Goal: Check status: Check status

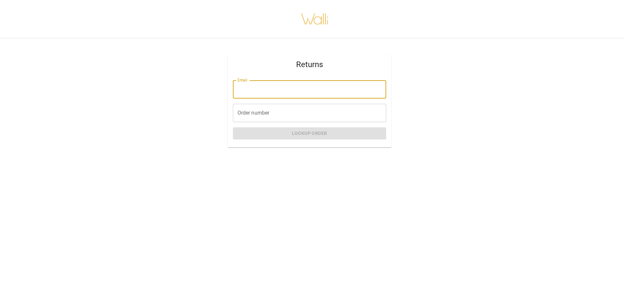
click at [262, 93] on input "Email" at bounding box center [309, 89] width 153 height 18
type input "**********"
click at [284, 110] on input "Order number" at bounding box center [309, 113] width 153 height 18
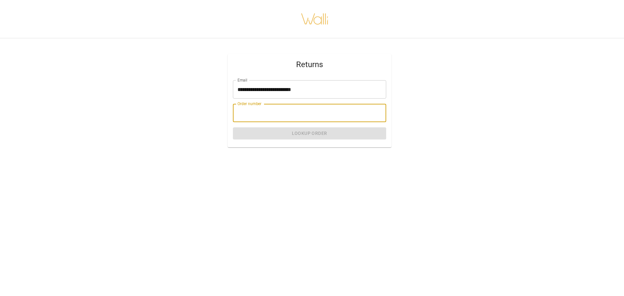
paste input "********"
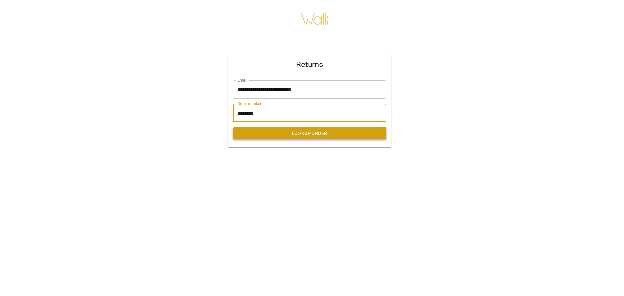
type input "********"
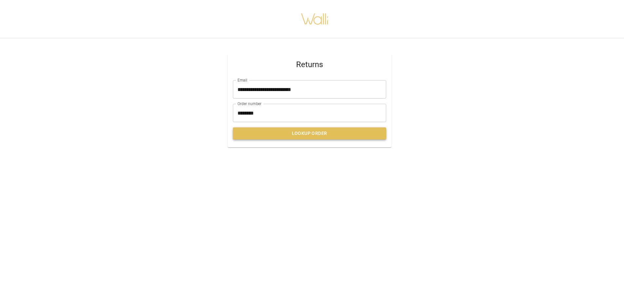
click at [267, 133] on button "Lookup Order" at bounding box center [309, 133] width 153 height 12
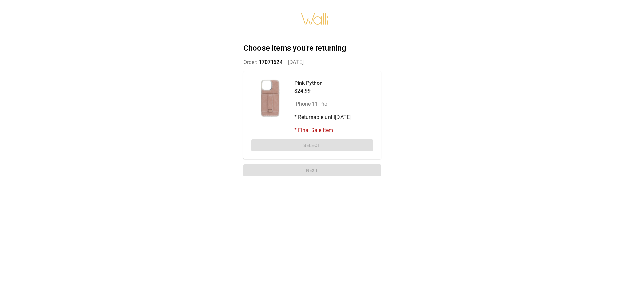
click at [348, 120] on p "* Returnable until [DATE]" at bounding box center [323, 117] width 57 height 8
click at [276, 91] on div at bounding box center [270, 98] width 38 height 38
click at [304, 84] on p "Pink Python" at bounding box center [323, 83] width 57 height 8
click at [304, 119] on p "* Returnable until [DATE]" at bounding box center [323, 117] width 57 height 8
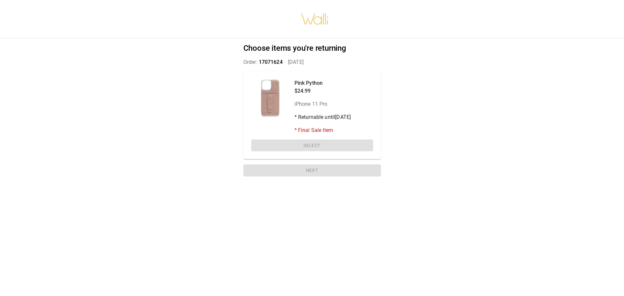
click at [304, 134] on p "* Final Sale Item" at bounding box center [323, 130] width 57 height 8
click at [307, 149] on div "Pink Python $24.99 iPhone 11 Pro * Returnable until [DATE] * Final Sale Item Se…" at bounding box center [312, 115] width 138 height 88
click at [269, 93] on div at bounding box center [270, 98] width 38 height 38
click at [302, 85] on p "Pink Python" at bounding box center [323, 83] width 57 height 8
click at [293, 74] on div "Pink Python $24.99 iPhone 11 Pro * Returnable until [DATE] * Final Sale Item Se…" at bounding box center [312, 115] width 138 height 88
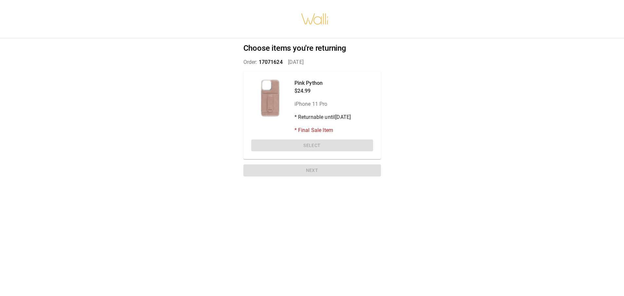
click at [266, 61] on span "17071624" at bounding box center [271, 62] width 24 height 6
click at [306, 91] on p "$24.99" at bounding box center [323, 91] width 57 height 8
drag, startPoint x: 313, startPoint y: 118, endPoint x: 311, endPoint y: 105, distance: 13.3
click at [313, 118] on p "* Returnable until [DATE]" at bounding box center [323, 117] width 57 height 8
click at [307, 102] on p "iPhone 11 Pro" at bounding box center [323, 104] width 57 height 8
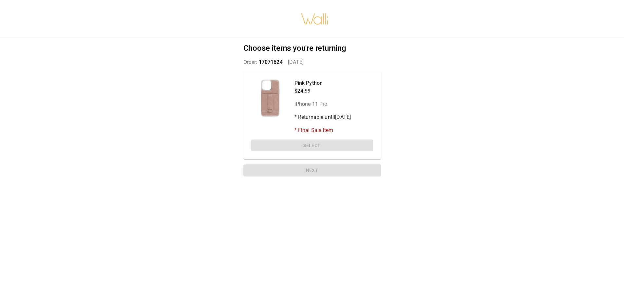
click at [326, 105] on p "iPhone 11 Pro" at bounding box center [323, 104] width 57 height 8
click at [320, 117] on p "* Returnable until [DATE]" at bounding box center [323, 117] width 57 height 8
click at [320, 130] on p "* Final Sale Item" at bounding box center [323, 130] width 57 height 8
click at [327, 129] on p "* Final Sale Item" at bounding box center [323, 130] width 57 height 8
click at [338, 142] on div "Pink Python $24.99 iPhone 11 Pro * Returnable until [DATE] * Final Sale Item Se…" at bounding box center [312, 115] width 138 height 88
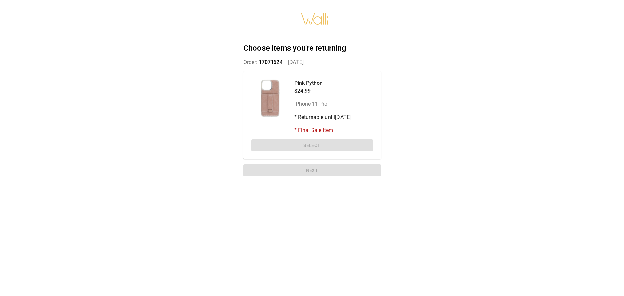
drag, startPoint x: 326, startPoint y: 164, endPoint x: 326, endPoint y: 168, distance: 3.9
click at [326, 166] on div "Choose items you're returning Order: 17071624   [DATE] Pink Python $24.99 iPhon…" at bounding box center [312, 111] width 153 height 146
click at [327, 170] on div "Choose items you're returning Order: 17071624   [DATE] Pink Python $24.99 iPhon…" at bounding box center [312, 111] width 153 height 146
click at [289, 95] on div "Pink Python $24.99 iPhone 11 Pro * Returnable until [DATE] * Final Sale Item" at bounding box center [312, 106] width 122 height 55
click at [309, 89] on p "$24.99" at bounding box center [323, 91] width 57 height 8
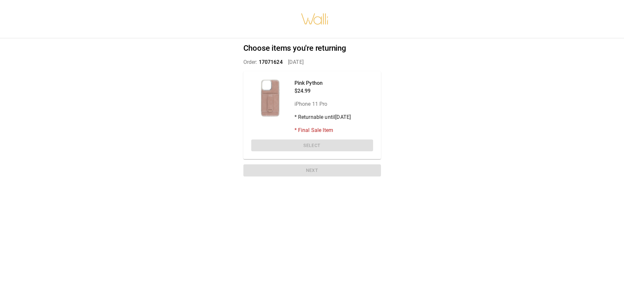
click at [308, 79] on p "Pink Python" at bounding box center [323, 83] width 57 height 8
click at [270, 61] on span "17071624" at bounding box center [271, 62] width 24 height 6
click at [290, 62] on p "Order: 17071624   [DATE]" at bounding box center [312, 62] width 138 height 8
click at [271, 61] on span "17071624" at bounding box center [271, 62] width 24 height 6
drag, startPoint x: 317, startPoint y: 157, endPoint x: 293, endPoint y: 120, distance: 43.8
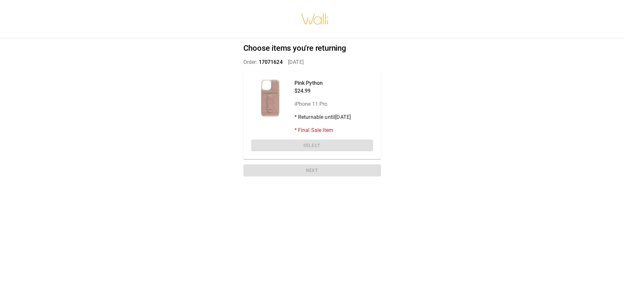
click at [318, 156] on div "Pink Python $24.99 iPhone 11 Pro * Returnable until [DATE] * Final Sale Item Se…" at bounding box center [312, 115] width 138 height 88
click at [257, 80] on div at bounding box center [270, 98] width 38 height 38
click at [295, 86] on p "Pink Python" at bounding box center [323, 83] width 57 height 8
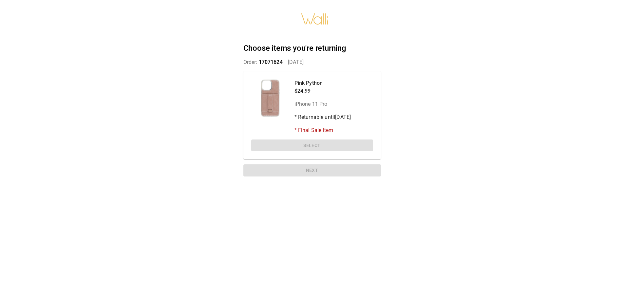
click at [300, 153] on div "Pink Python $24.99 iPhone 11 Pro * Returnable until [DATE] * Final Sale Item Se…" at bounding box center [312, 115] width 138 height 88
click at [300, 145] on div "Pink Python $24.99 iPhone 11 Pro * Returnable until [DATE] * Final Sale Item Se…" at bounding box center [312, 115] width 138 height 88
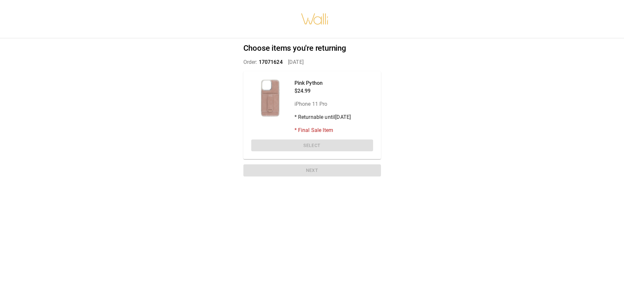
click at [300, 145] on div "Pink Python $24.99 iPhone 11 Pro * Returnable until [DATE] * Final Sale Item Se…" at bounding box center [312, 115] width 138 height 88
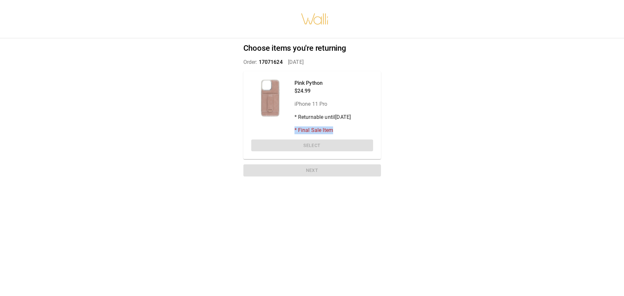
click at [300, 145] on div "Pink Python $24.99 iPhone 11 Pro * Returnable until [DATE] * Final Sale Item Se…" at bounding box center [312, 115] width 138 height 88
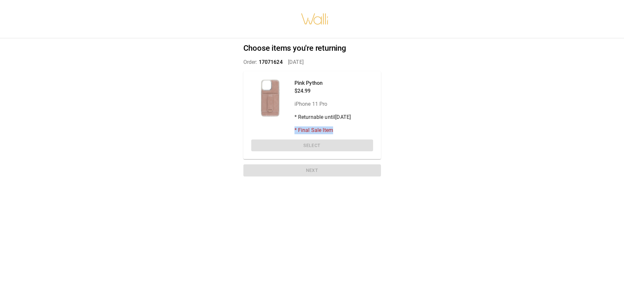
click at [300, 145] on div "Pink Python $24.99 iPhone 11 Pro * Returnable until [DATE] * Final Sale Item Se…" at bounding box center [312, 115] width 138 height 88
click at [317, 124] on div "Pink Python $24.99 iPhone 11 Pro * Returnable until [DATE] * Final Sale Item" at bounding box center [323, 106] width 57 height 55
drag, startPoint x: 331, startPoint y: 123, endPoint x: 322, endPoint y: 125, distance: 9.5
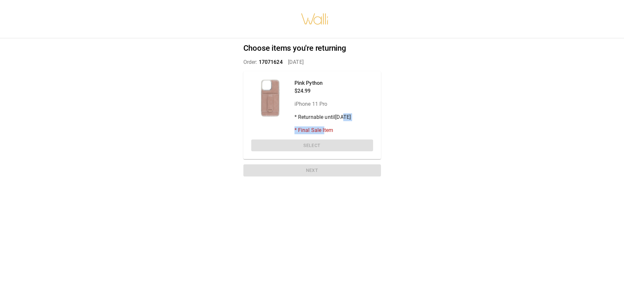
click at [323, 124] on div "Pink Python $24.99 iPhone 11 Pro * Returnable until [DATE] * Final Sale Item" at bounding box center [323, 106] width 57 height 55
drag, startPoint x: 331, startPoint y: 134, endPoint x: 331, endPoint y: 130, distance: 3.9
click at [331, 133] on p "* Final Sale Item" at bounding box center [323, 130] width 57 height 8
click at [331, 130] on p "* Final Sale Item" at bounding box center [323, 130] width 57 height 8
